Goal: Obtain resource: Obtain resource

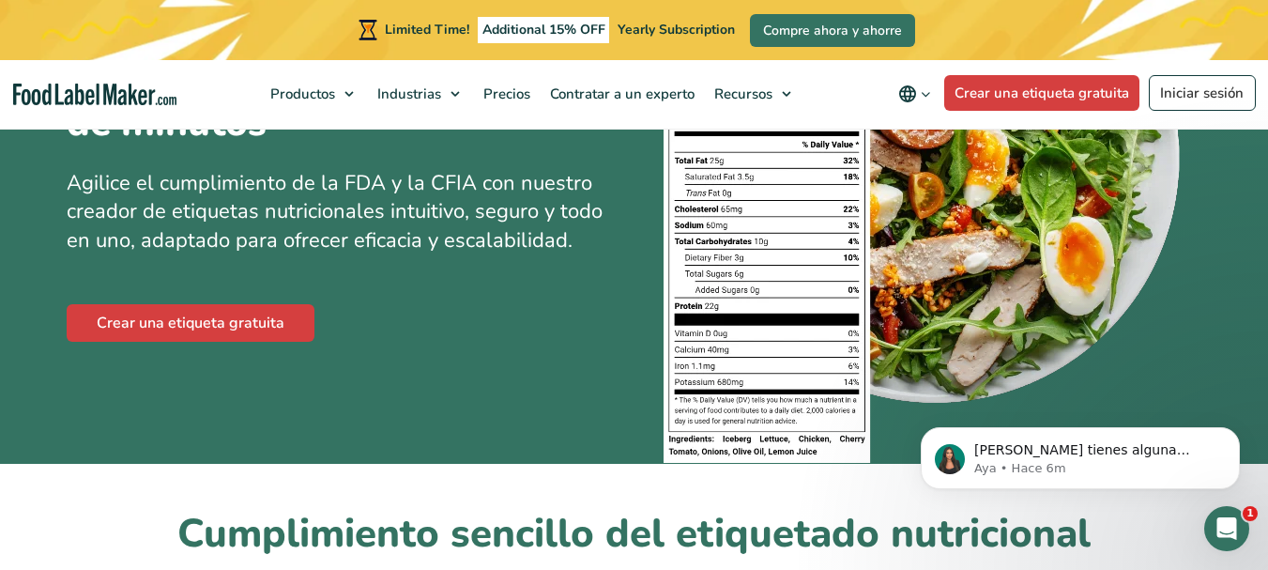
scroll to position [94, 0]
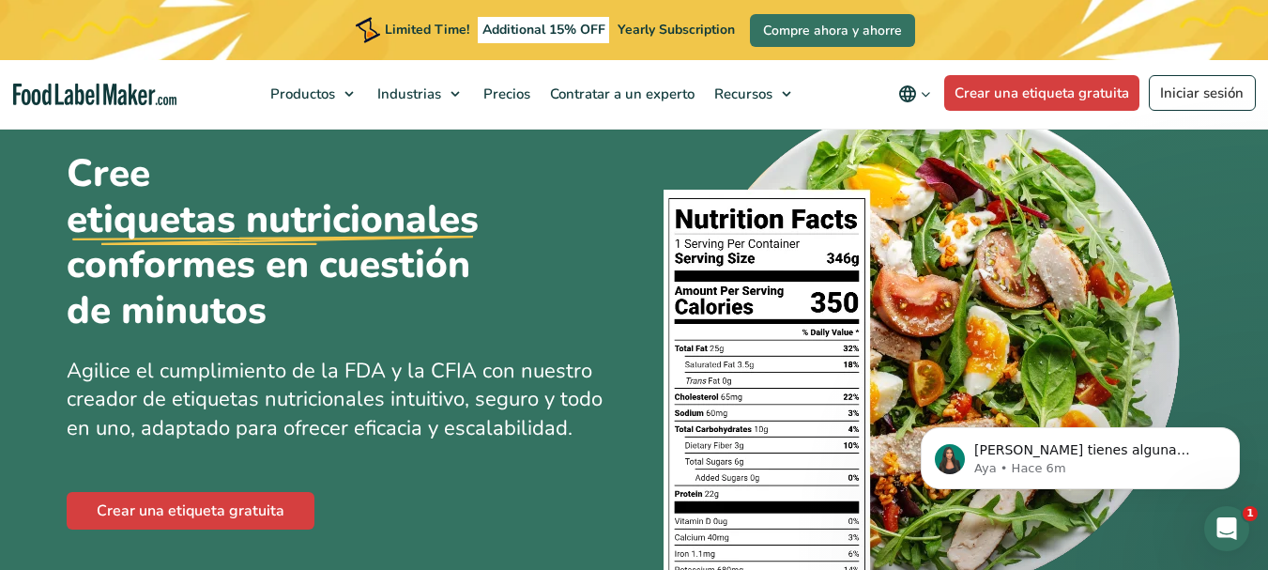
drag, startPoint x: 779, startPoint y: 265, endPoint x: 361, endPoint y: 417, distance: 444.4
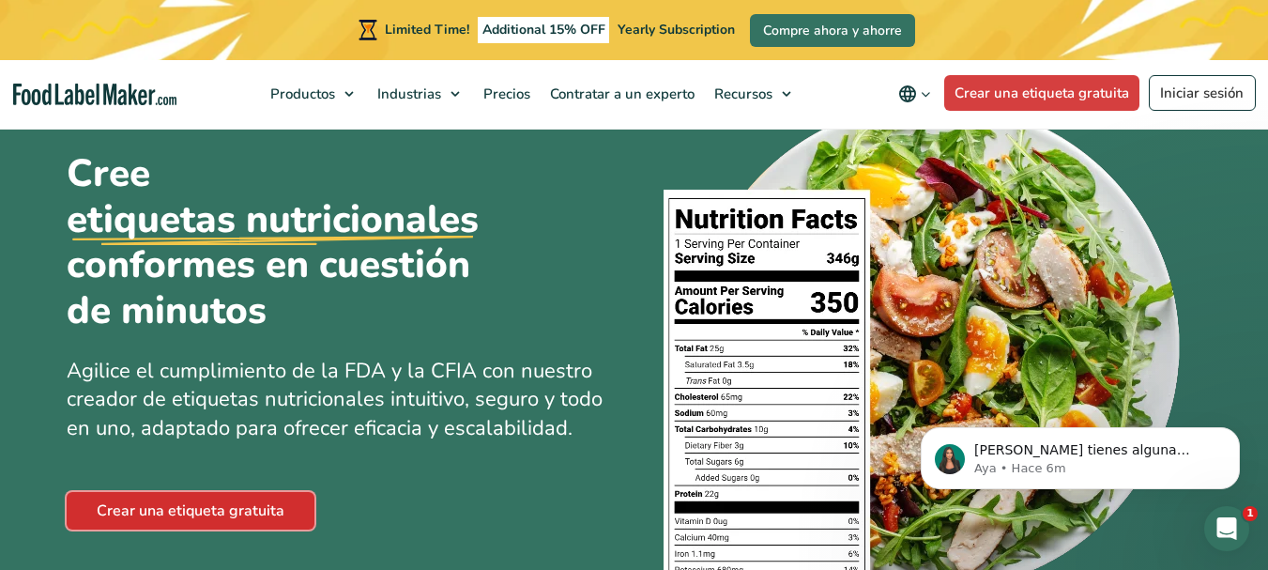
click at [204, 502] on link "Crear una etiqueta gratuita" at bounding box center [191, 511] width 248 height 38
